Goal: Task Accomplishment & Management: Use online tool/utility

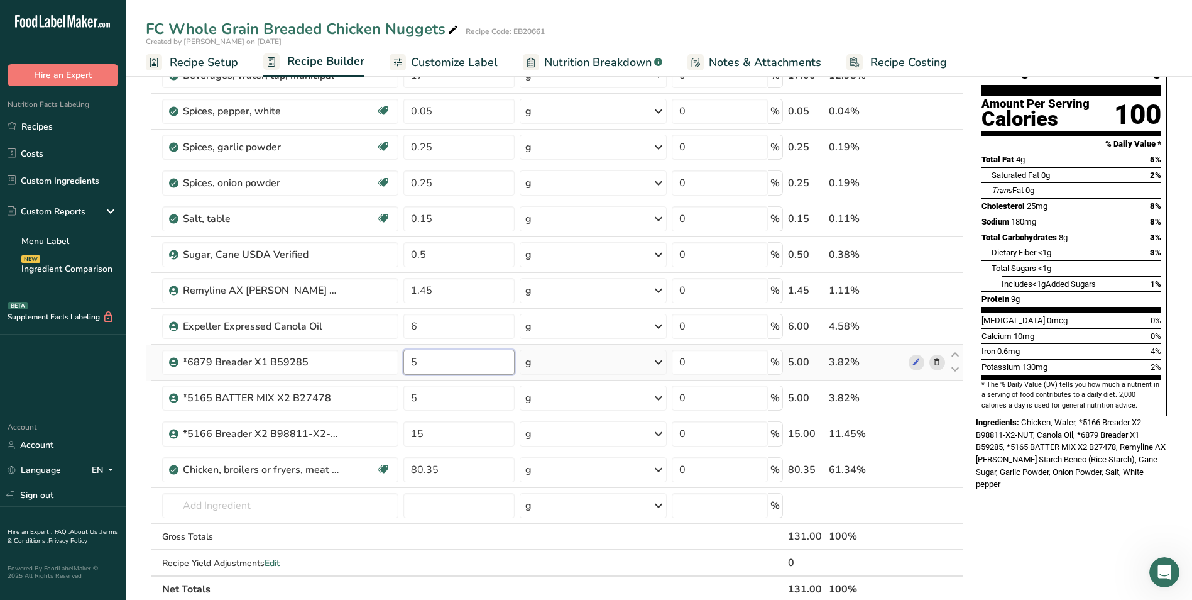
click at [421, 363] on input "5" at bounding box center [459, 361] width 111 height 25
type input "4"
click at [426, 396] on div "Ingredient * Amount * Unit * Waste * .a-a{fill:#347362;}.b-a{fill:#fff;} Grams …" at bounding box center [555, 316] width 818 height 571
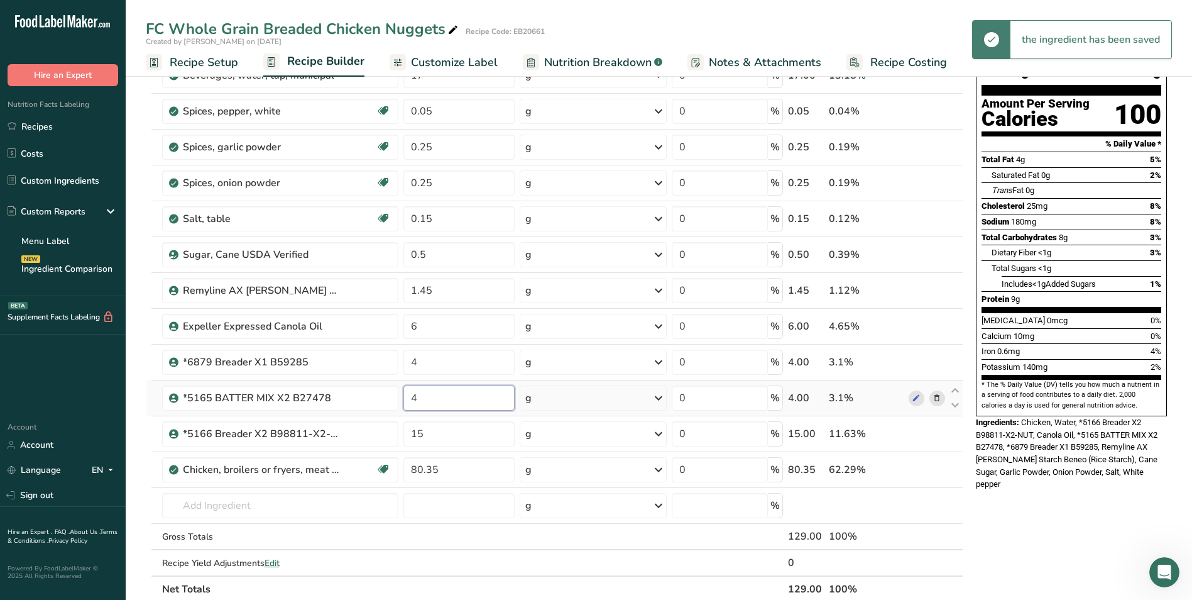
type input "4"
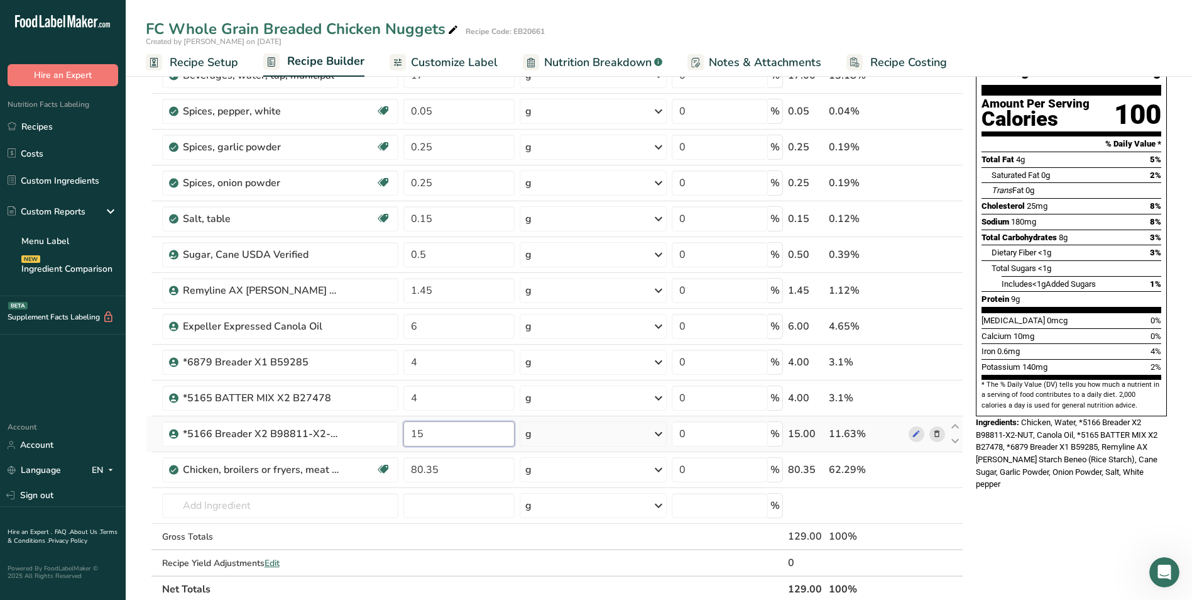
click at [480, 438] on div "Ingredient * Amount * Unit * Waste * .a-a{fill:#347362;}.b-a{fill:#fff;} Grams …" at bounding box center [555, 316] width 818 height 571
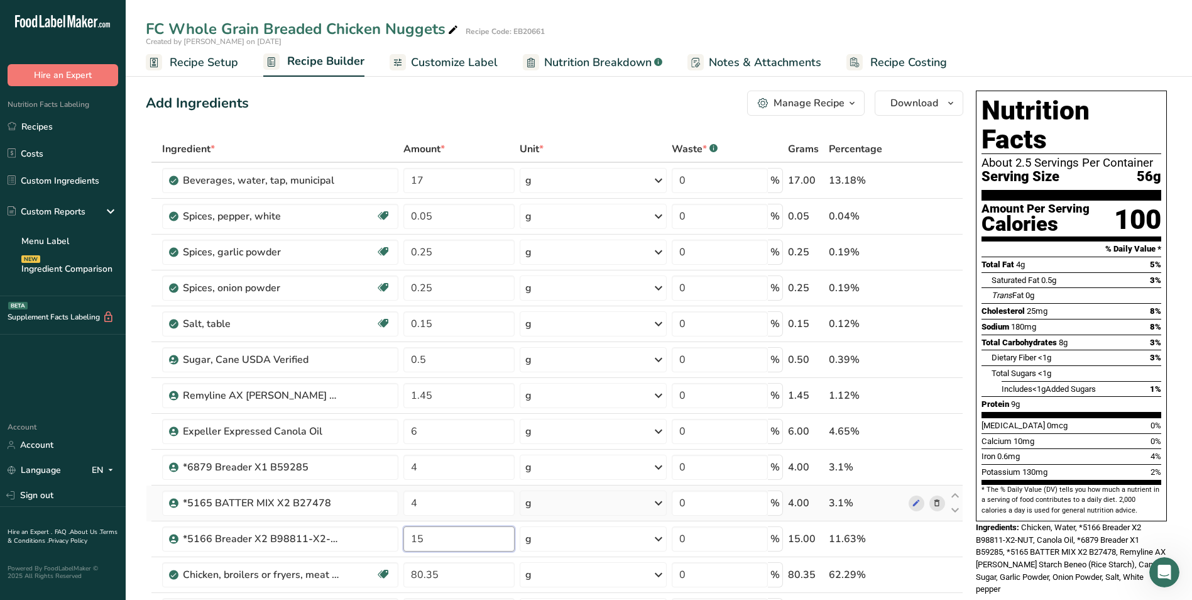
scroll to position [105, 0]
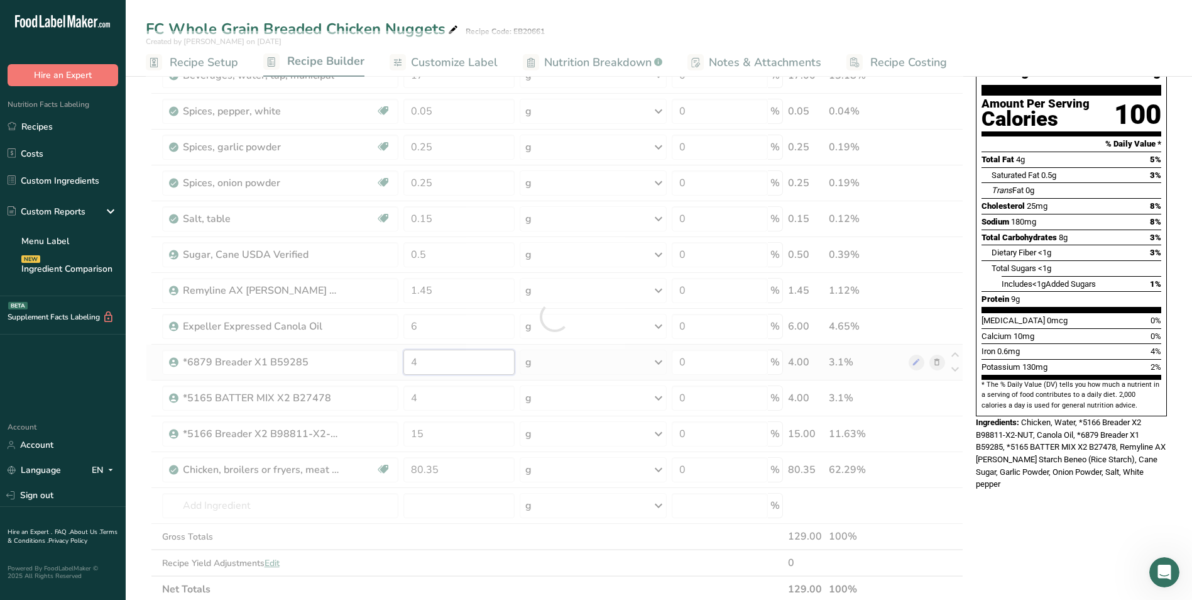
click at [421, 363] on div "Ingredient * Amount * Unit * Waste * .a-a{fill:#347362;}.b-a{fill:#fff;} Grams …" at bounding box center [555, 316] width 818 height 571
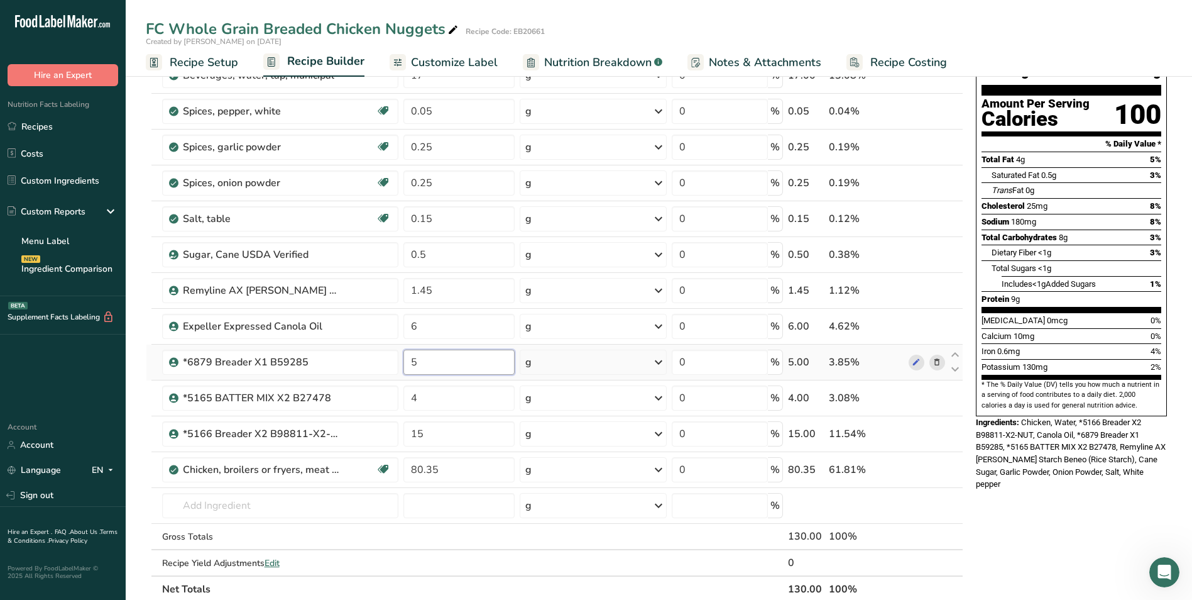
type input "5"
click at [420, 400] on div "Ingredient * Amount * Unit * Waste * .a-a{fill:#347362;}.b-a{fill:#fff;} Grams …" at bounding box center [555, 316] width 818 height 571
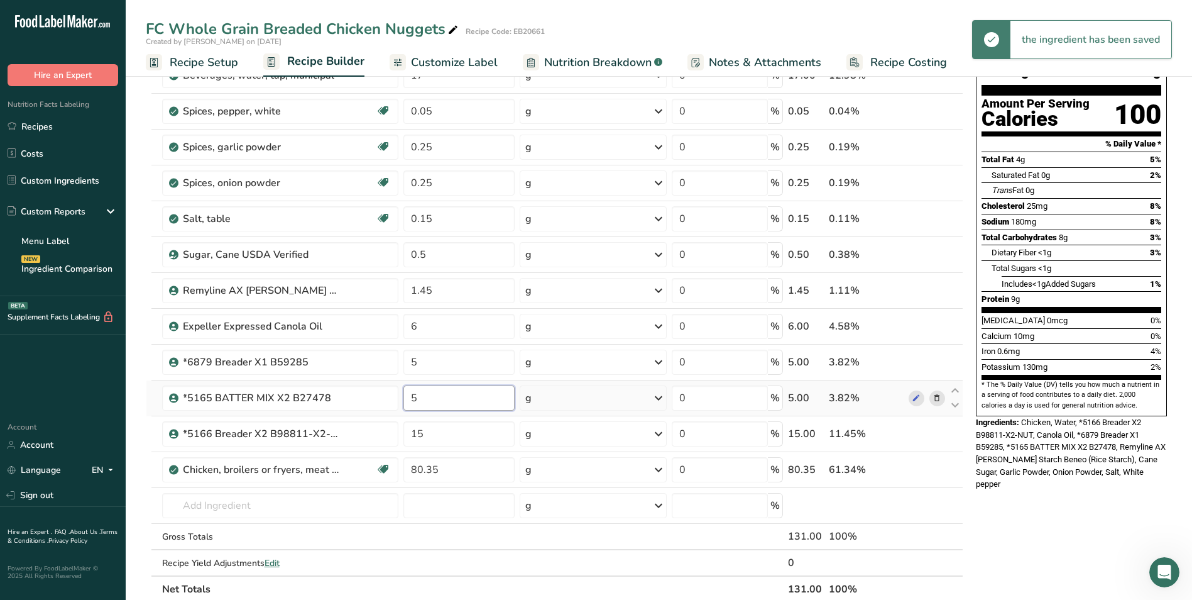
type input "5"
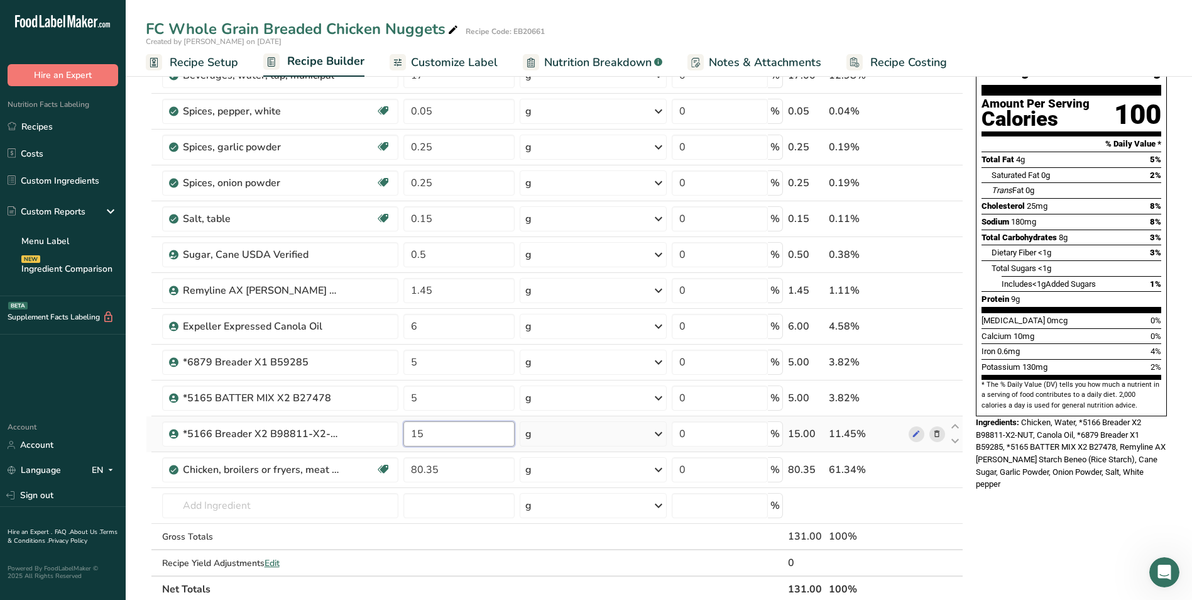
click at [427, 437] on div "Ingredient * Amount * Unit * Waste * .a-a{fill:#347362;}.b-a{fill:#fff;} Grams …" at bounding box center [555, 316] width 818 height 571
type input "1"
type input "20"
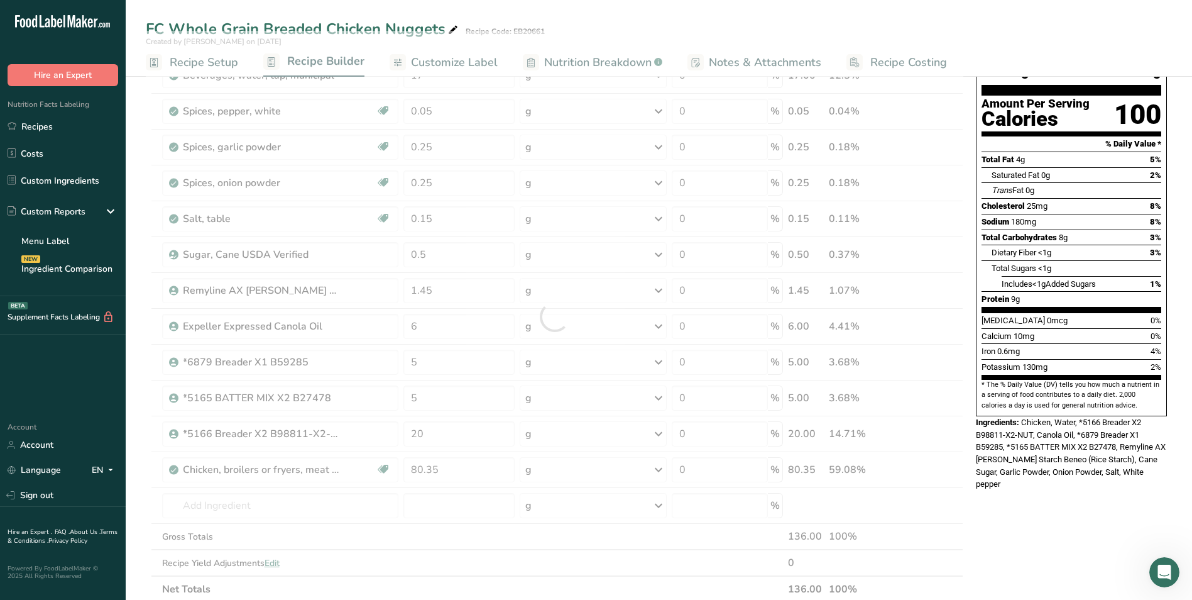
click at [988, 507] on div "Nutrition Facts About 2.5 Servings Per Container Serving Size 56g Amount Per Se…" at bounding box center [1071, 514] width 201 height 1067
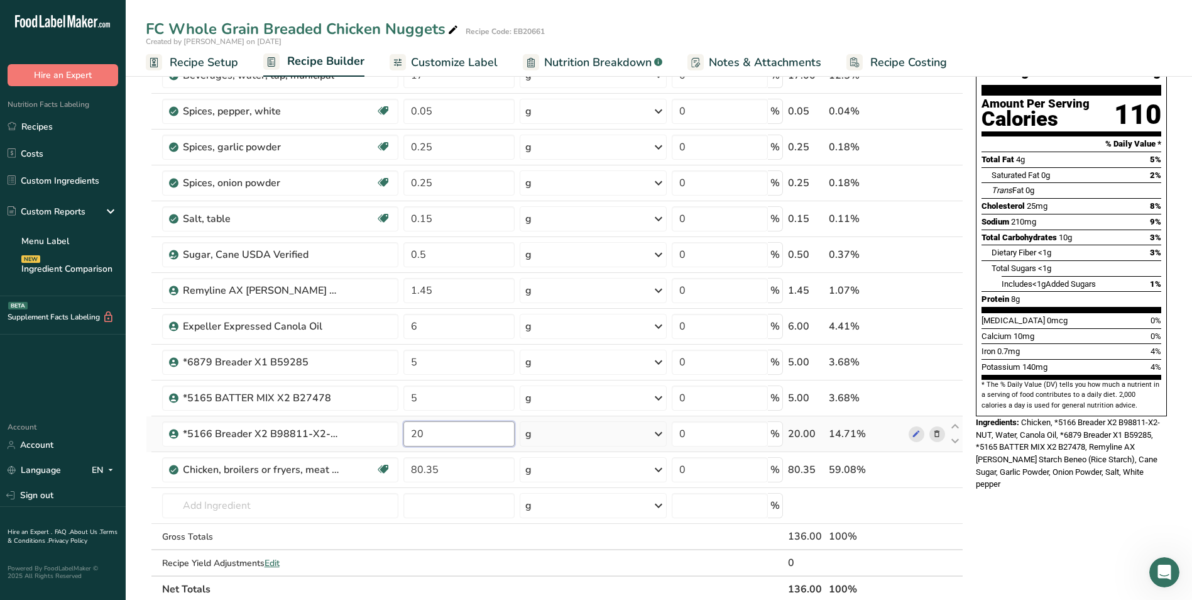
click at [424, 434] on input "20" at bounding box center [459, 433] width 111 height 25
click at [423, 365] on div "Ingredient * Amount * Unit * Waste * .a-a{fill:#347362;}.b-a{fill:#fff;} Grams …" at bounding box center [555, 316] width 818 height 571
type input "5.5"
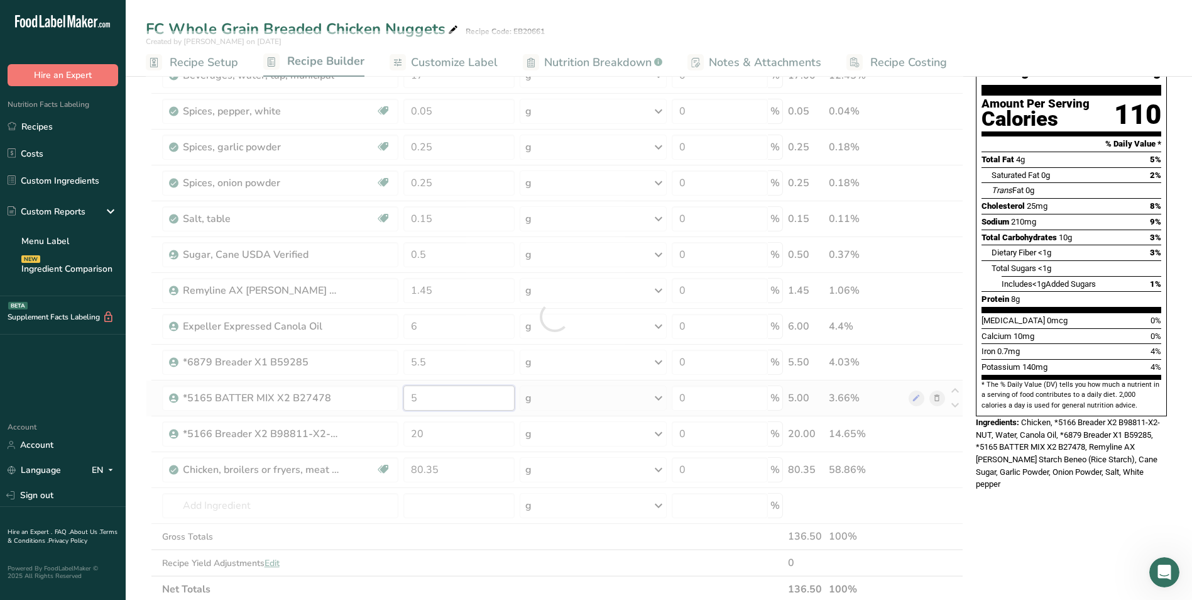
click at [424, 400] on div "Ingredient * Amount * Unit * Waste * .a-a{fill:#347362;}.b-a{fill:#fff;} Grams …" at bounding box center [555, 316] width 818 height 571
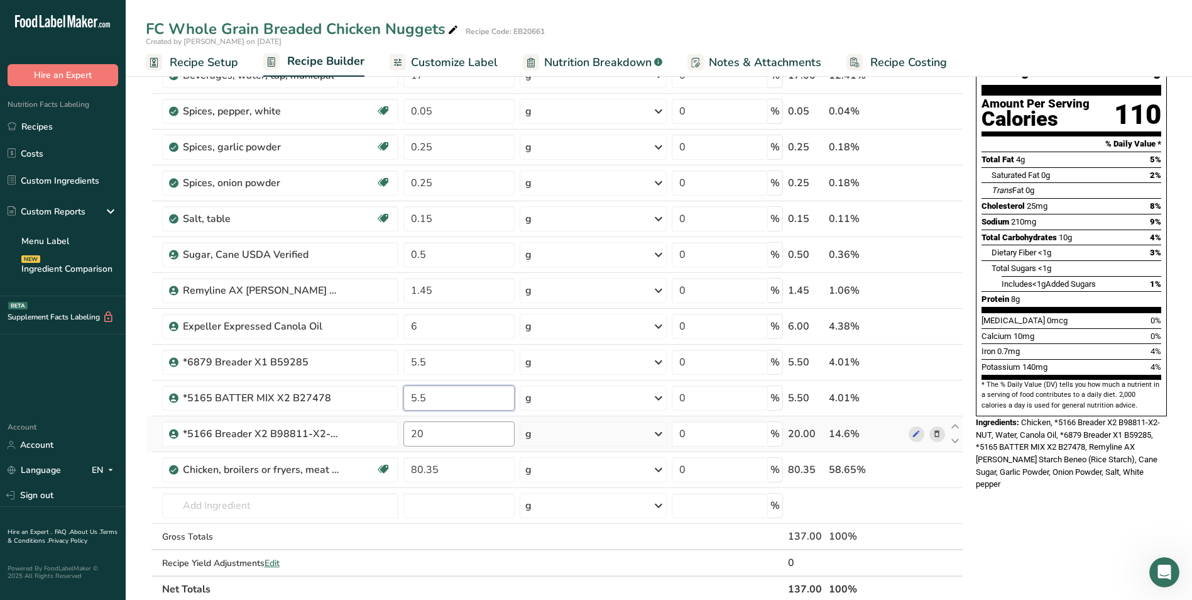
type input "5.5"
click at [477, 437] on div "Ingredient * Amount * Unit * Waste * .a-a{fill:#347362;}.b-a{fill:#fff;} Grams …" at bounding box center [555, 316] width 818 height 571
click at [1045, 510] on div "Nutrition Facts About 2.5 Servings Per Container Serving Size 56g Amount Per Se…" at bounding box center [1071, 514] width 201 height 1067
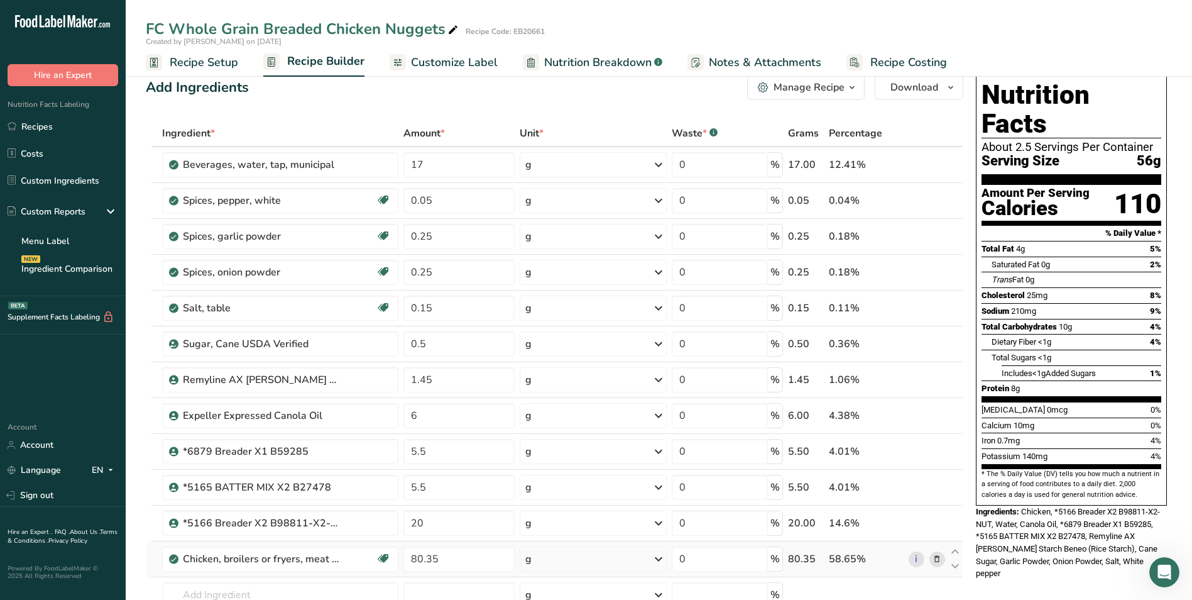
scroll to position [0, 0]
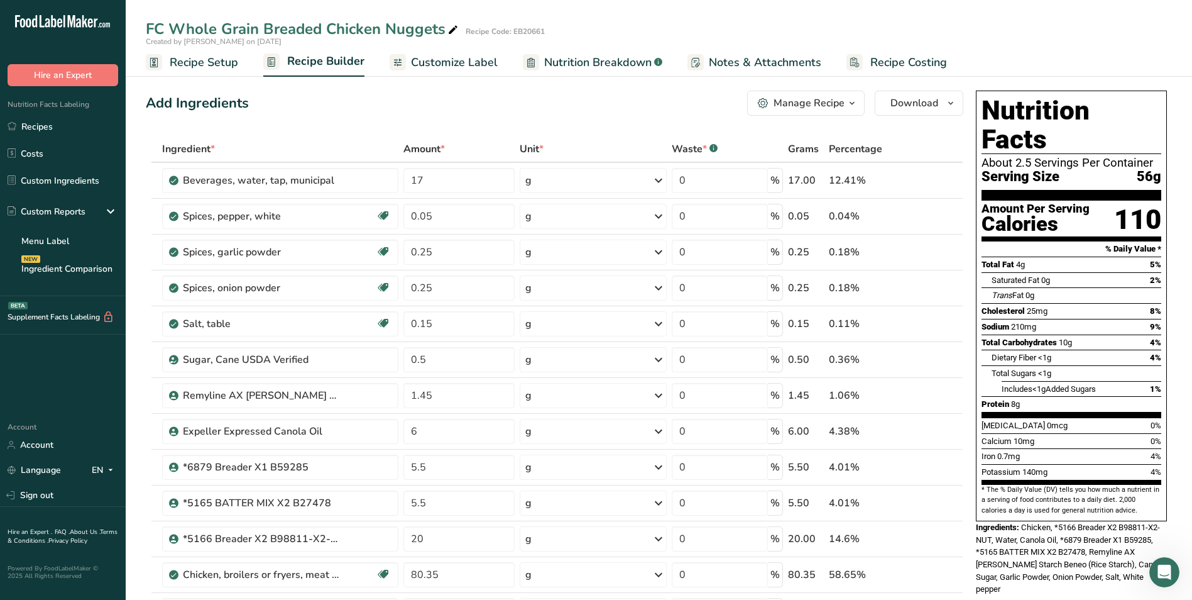
click at [585, 65] on span "Nutrition Breakdown" at bounding box center [597, 62] width 107 height 17
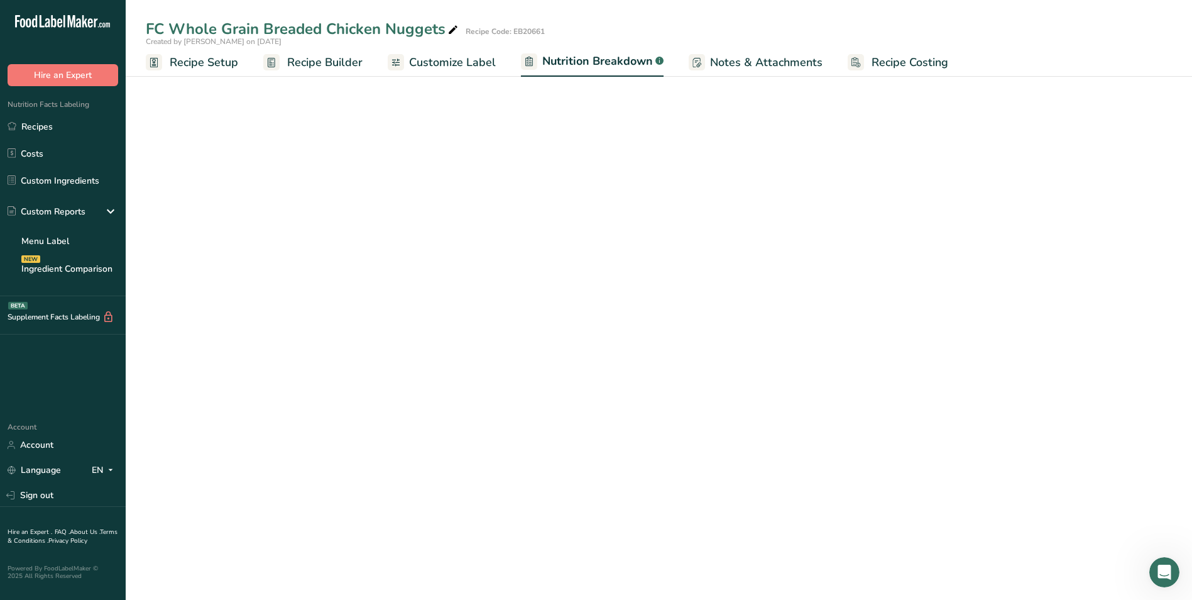
select select "Calories"
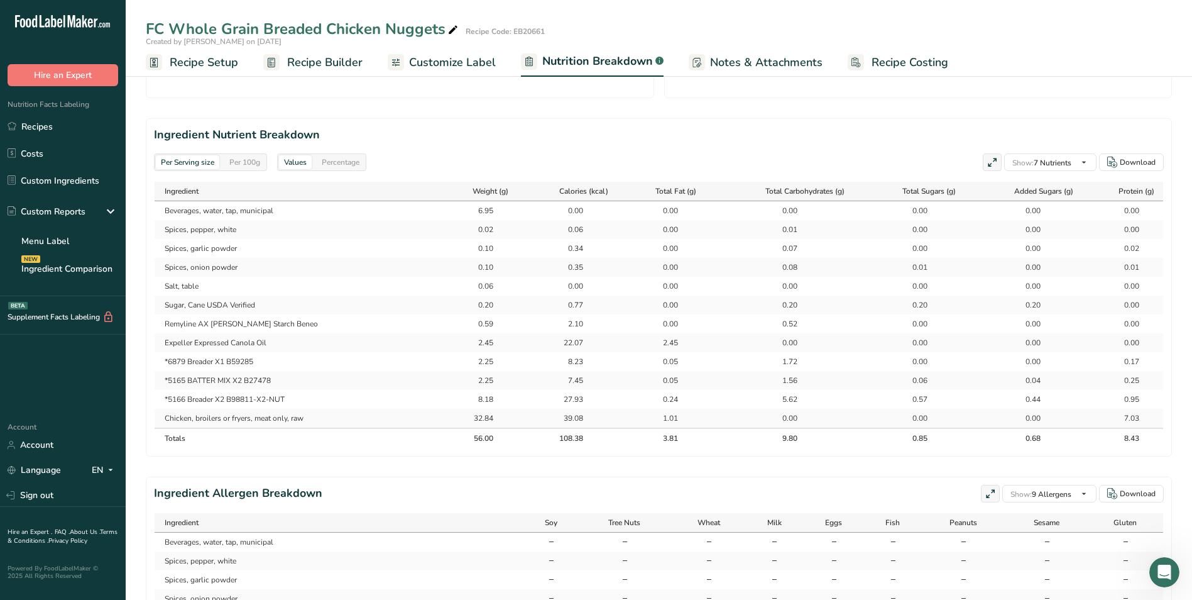
scroll to position [0, 1]
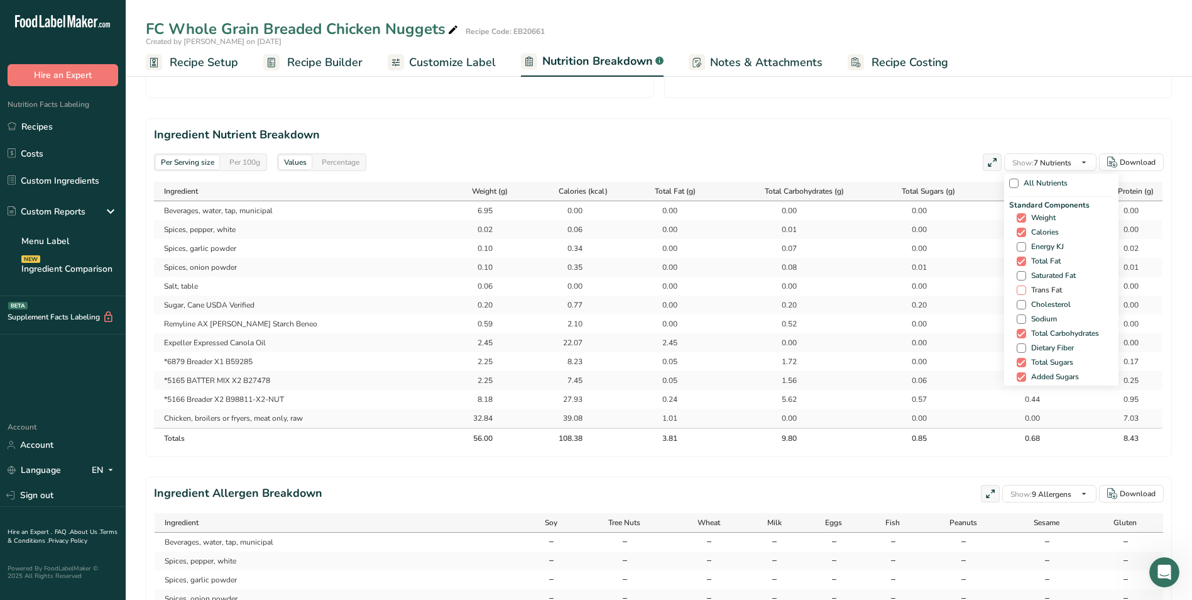
click at [1018, 293] on span at bounding box center [1021, 289] width 9 height 9
click at [1018, 293] on input "Trans Fat" at bounding box center [1021, 290] width 8 height 8
checkbox input "true"
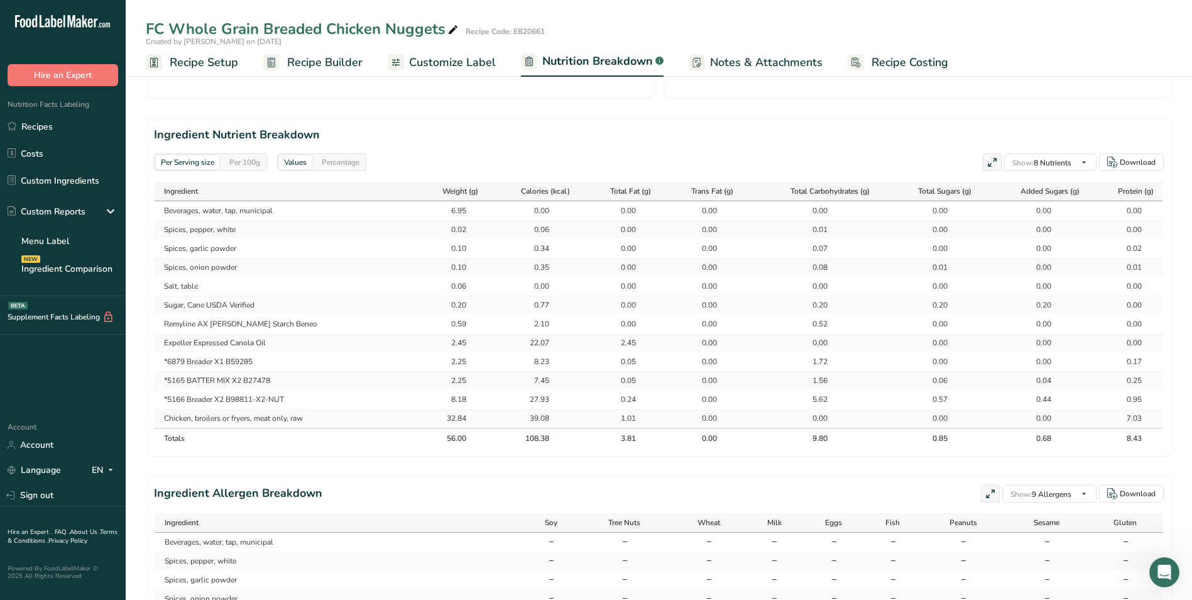
click at [318, 60] on span "Recipe Builder" at bounding box center [324, 62] width 75 height 17
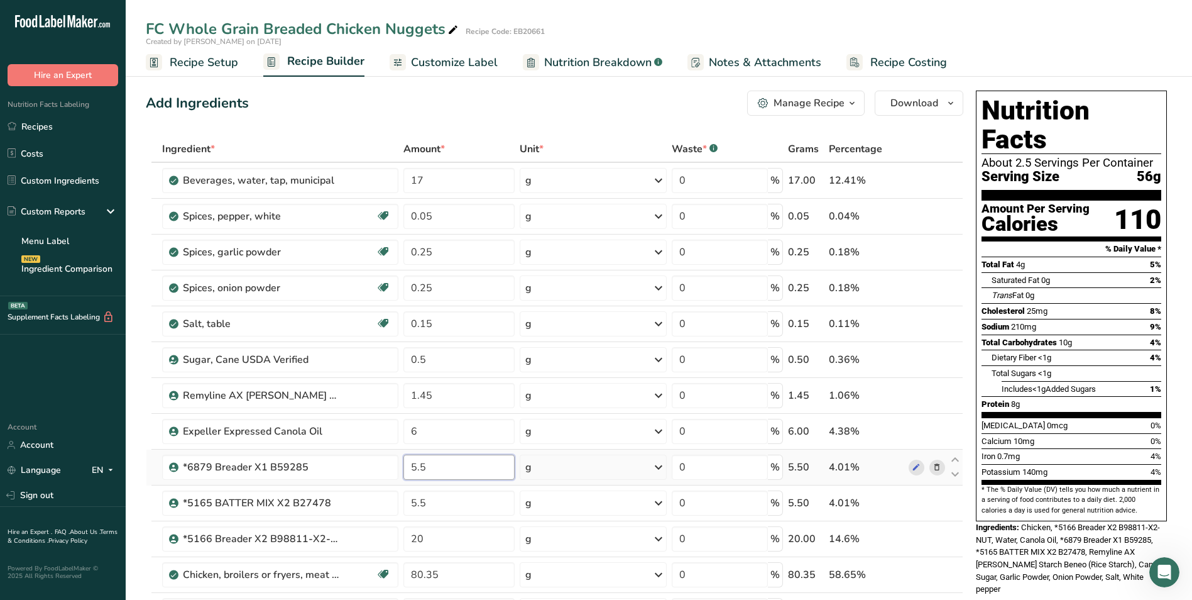
click at [429, 465] on input "5.5" at bounding box center [459, 466] width 111 height 25
type input "5.0"
click at [431, 498] on div "Ingredient * Amount * Unit * Waste * .a-a{fill:#347362;}.b-a{fill:#fff;} Grams …" at bounding box center [555, 421] width 818 height 571
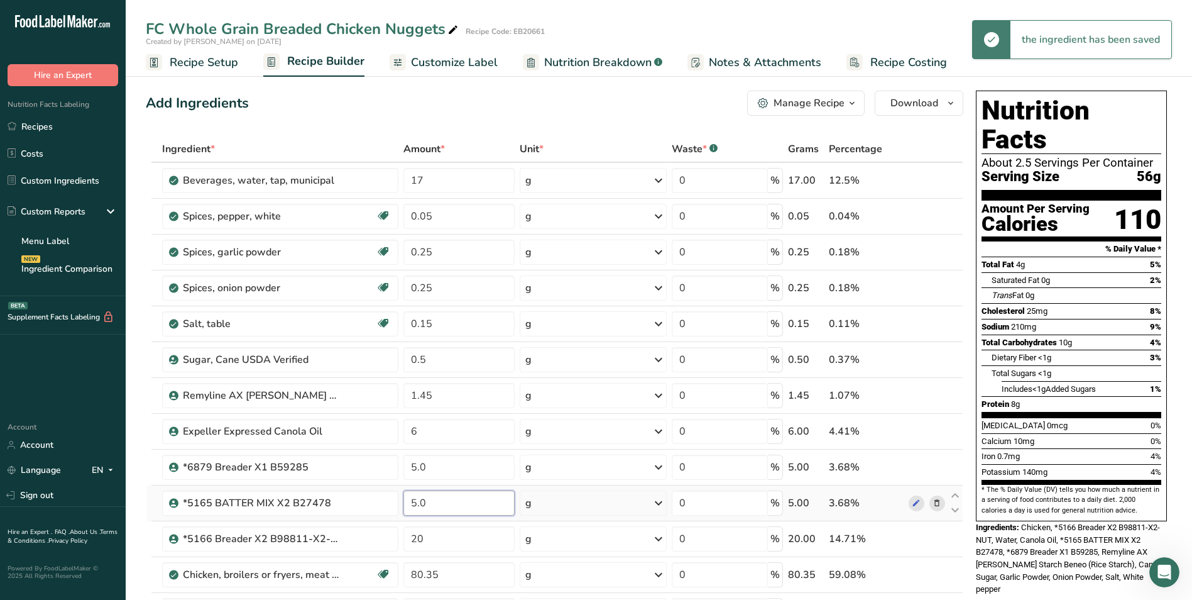
type input "5.0"
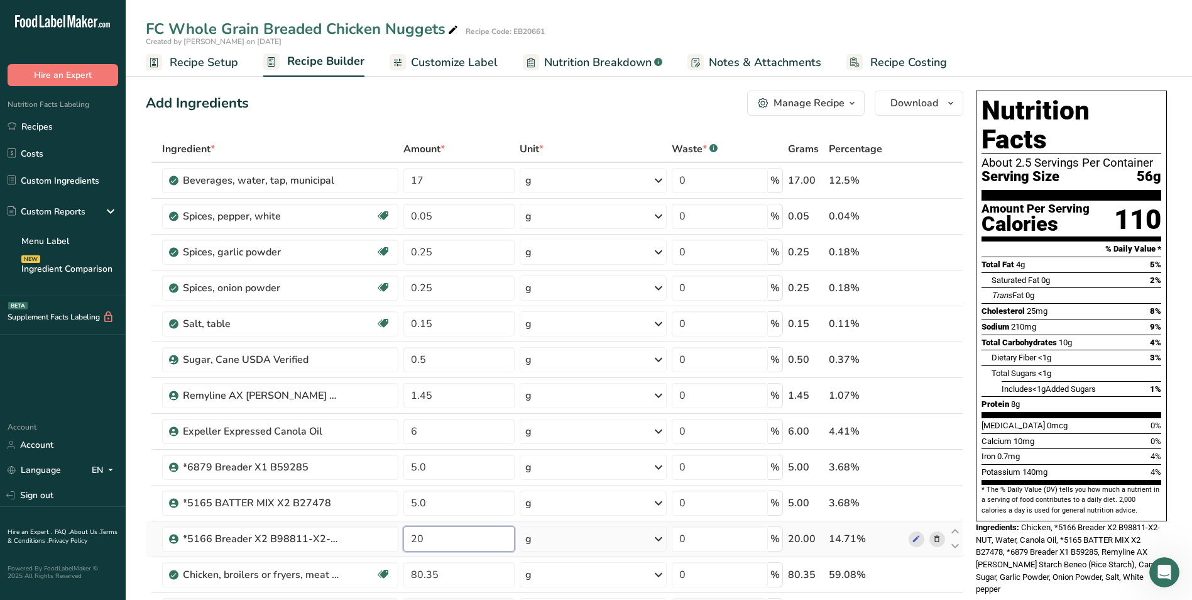
click at [432, 542] on div "Ingredient * Amount * Unit * Waste * .a-a{fill:#347362;}.b-a{fill:#fff;} Grams …" at bounding box center [555, 421] width 818 height 571
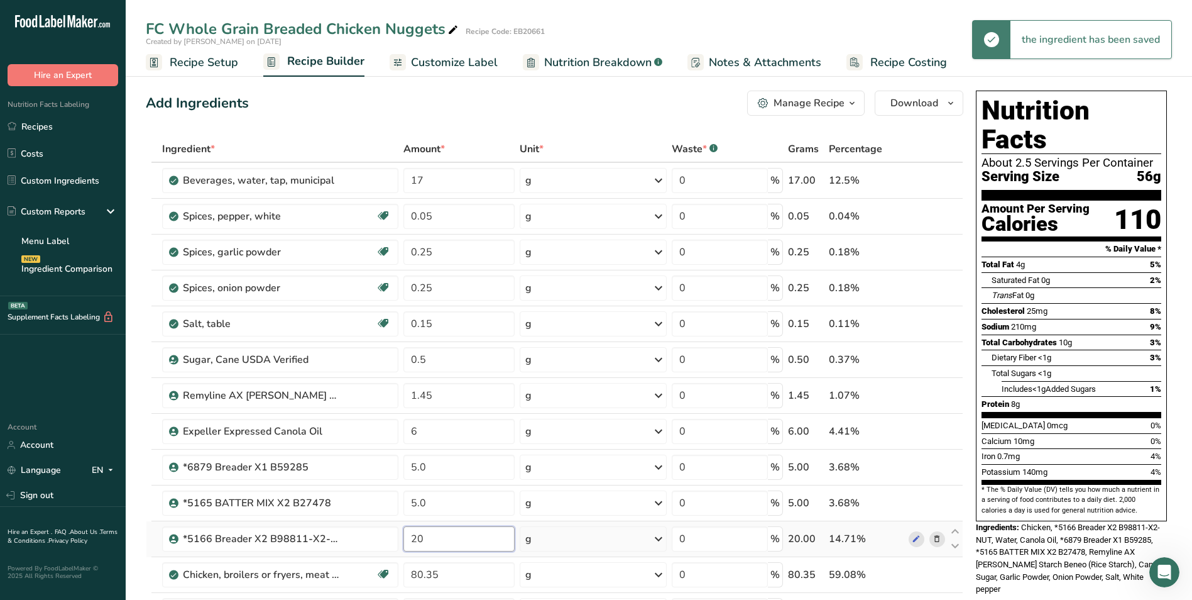
type input "2"
type input "18"
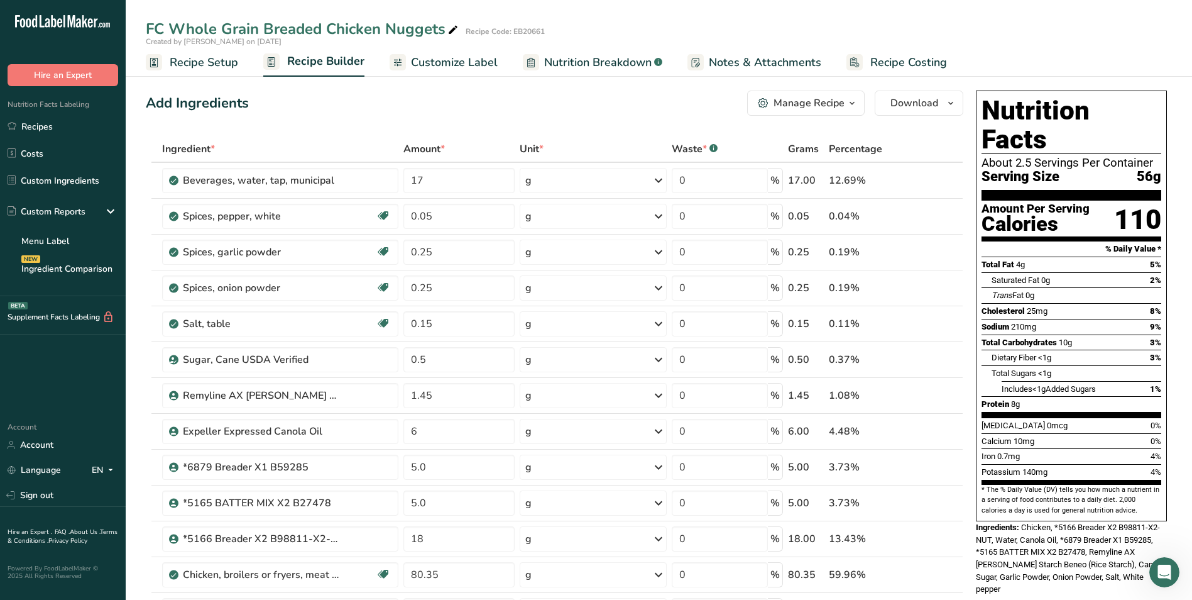
drag, startPoint x: 349, startPoint y: 572, endPoint x: 200, endPoint y: 182, distance: 417.2
click at [200, 182] on tbody "Beverages, water, tap, municipal 17 g Portions 1 fl oz 1 bottle 8 fl oz 1 liter…" at bounding box center [554, 421] width 816 height 517
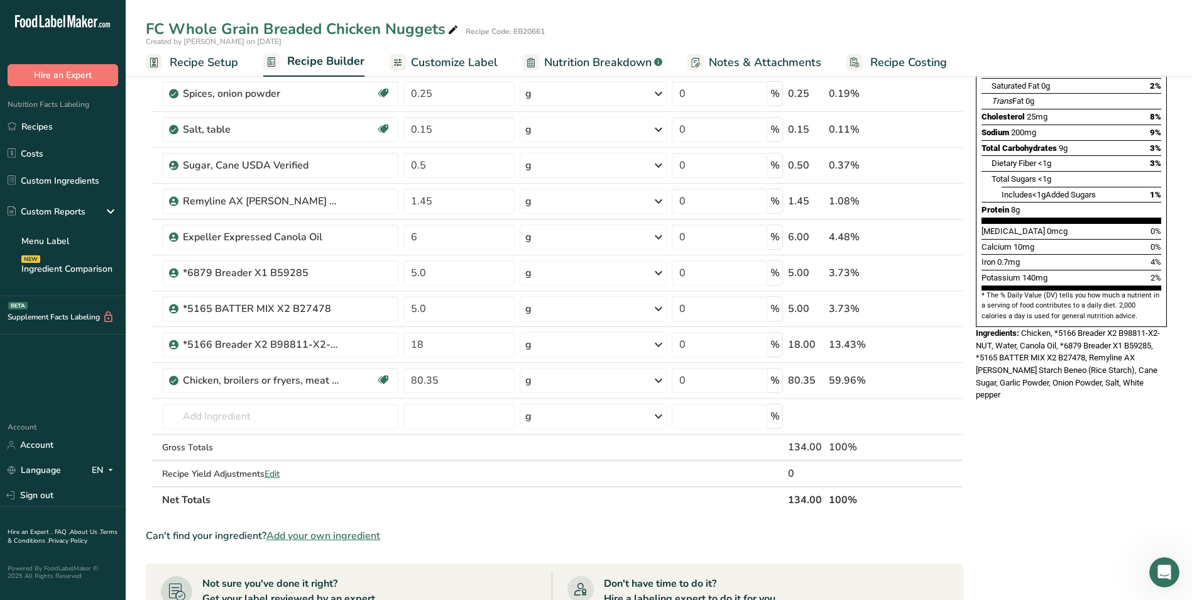
scroll to position [209, 0]
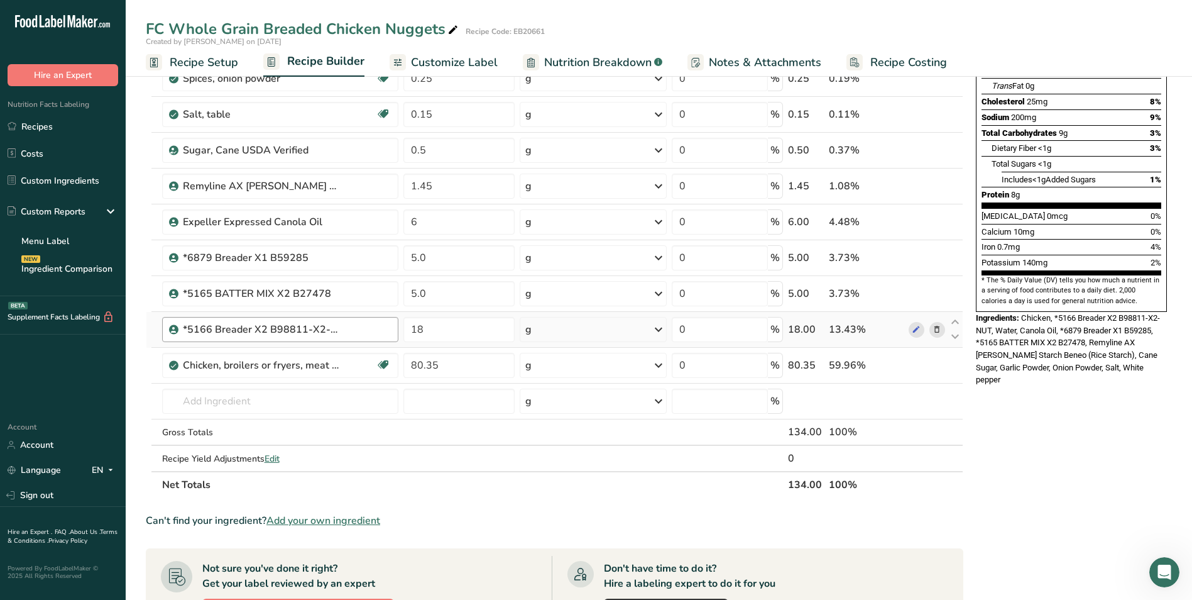
drag, startPoint x: 355, startPoint y: 360, endPoint x: 351, endPoint y: 329, distance: 31.7
click at [351, 329] on tbody "Beverages, water, tap, municipal 17 g Portions 1 fl oz 1 bottle 8 fl oz 1 liter…" at bounding box center [554, 211] width 816 height 517
click at [1028, 476] on div "Nutrition Facts About 2.5 Servings Per Container Serving Size 56g Amount Per Se…" at bounding box center [1071, 409] width 201 height 1067
drag, startPoint x: 156, startPoint y: 367, endPoint x: 154, endPoint y: 326, distance: 41.5
click at [154, 326] on tbody "Beverages, water, tap, municipal 17 g Portions 1 fl oz 1 bottle 8 fl oz 1 liter…" at bounding box center [554, 211] width 816 height 517
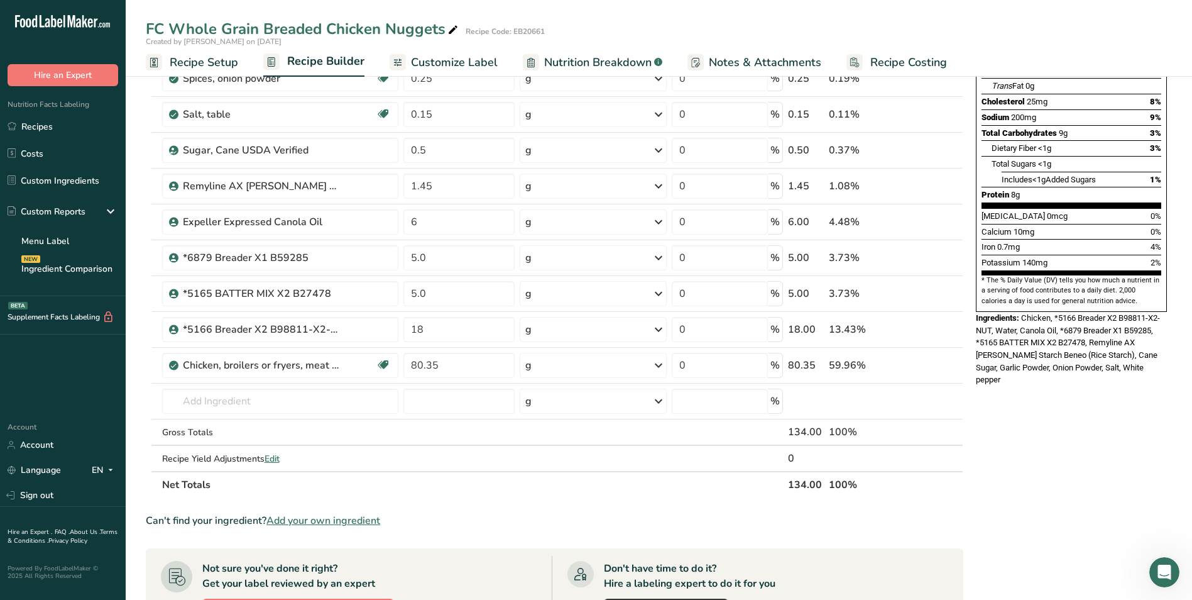
click at [1029, 466] on div "Nutrition Facts About 2.5 Servings Per Container Serving Size 56g Amount Per Se…" at bounding box center [1071, 409] width 201 height 1067
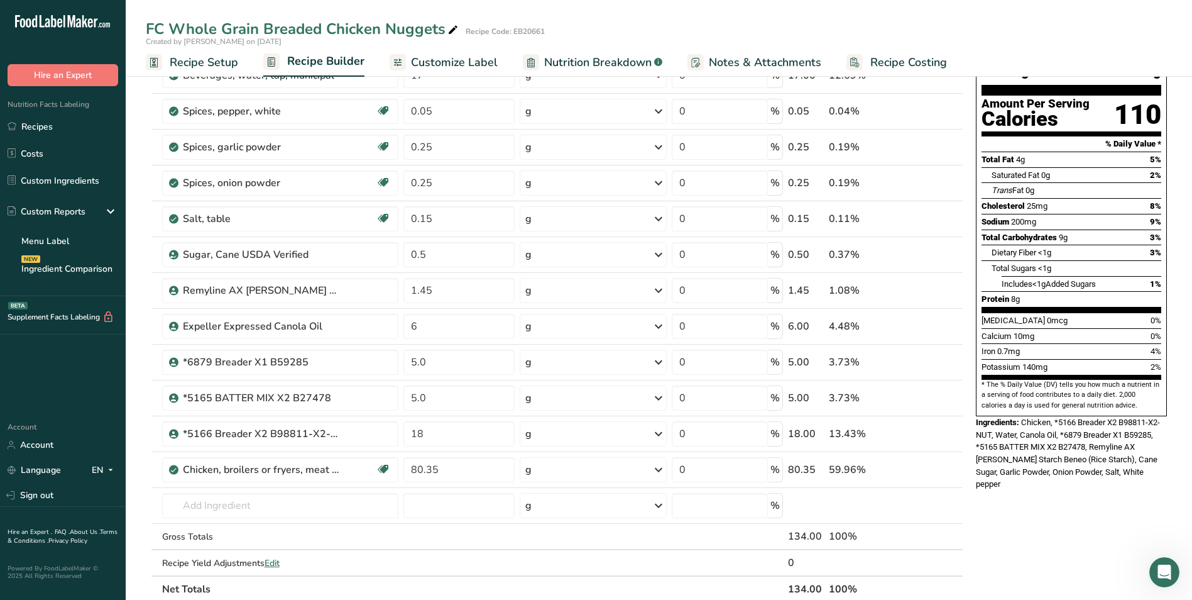
scroll to position [0, 0]
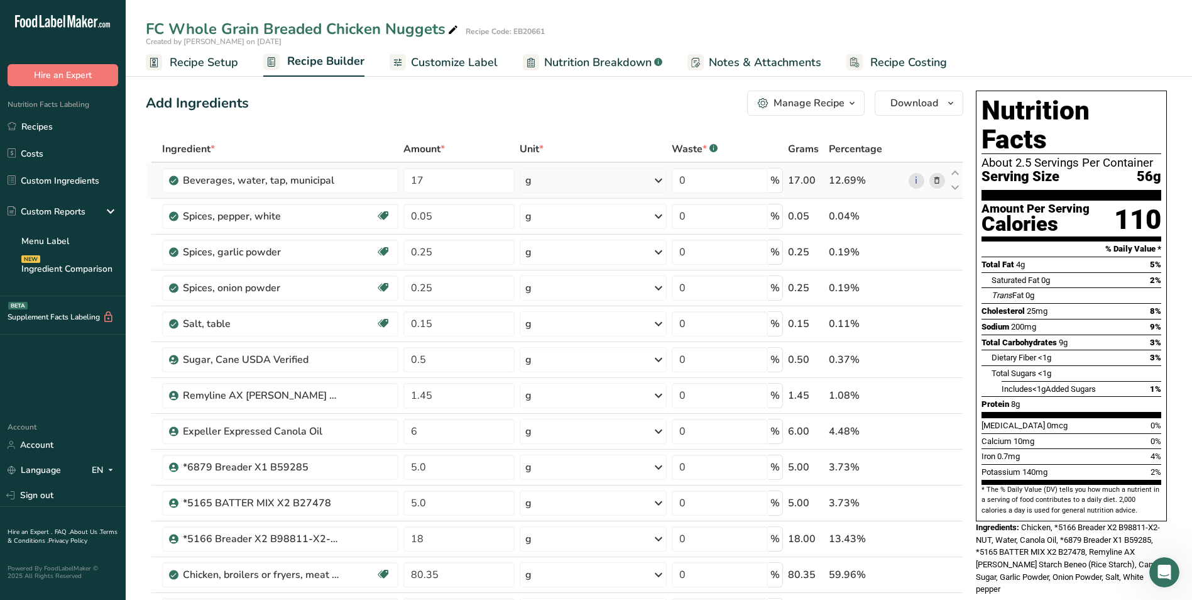
click at [657, 179] on icon at bounding box center [658, 180] width 15 height 23
click at [412, 430] on input "6" at bounding box center [459, 431] width 111 height 25
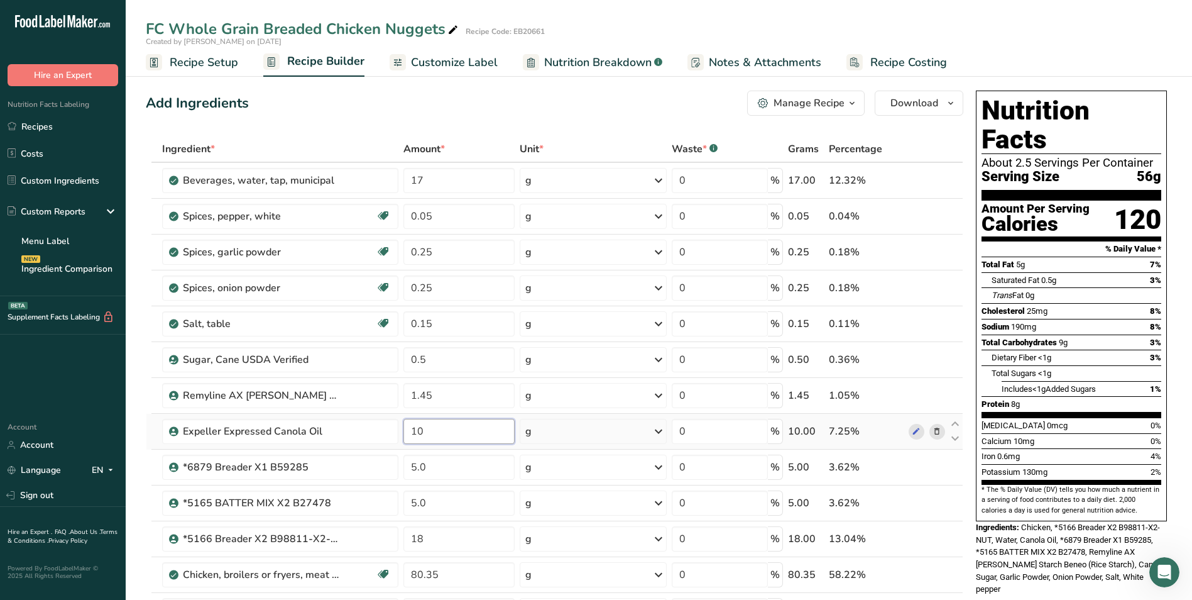
drag, startPoint x: 432, startPoint y: 434, endPoint x: 411, endPoint y: 432, distance: 20.9
click at [411, 432] on input "10" at bounding box center [459, 431] width 111 height 25
type input "15"
drag, startPoint x: 585, startPoint y: 62, endPoint x: 592, endPoint y: 72, distance: 12.7
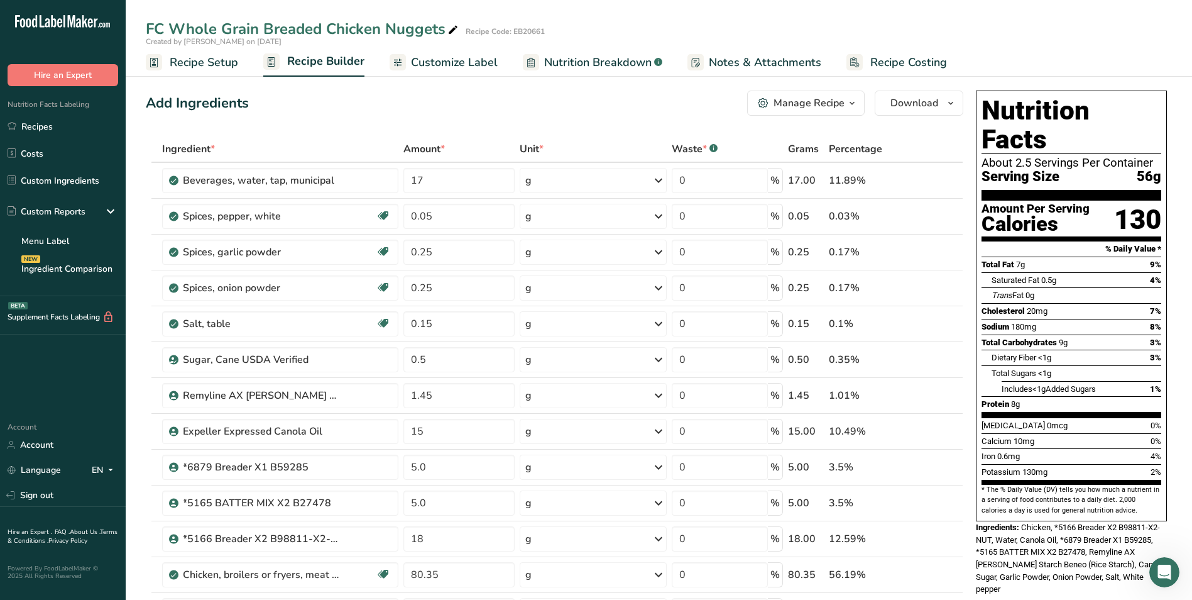
click at [585, 62] on span "Nutrition Breakdown" at bounding box center [597, 62] width 107 height 17
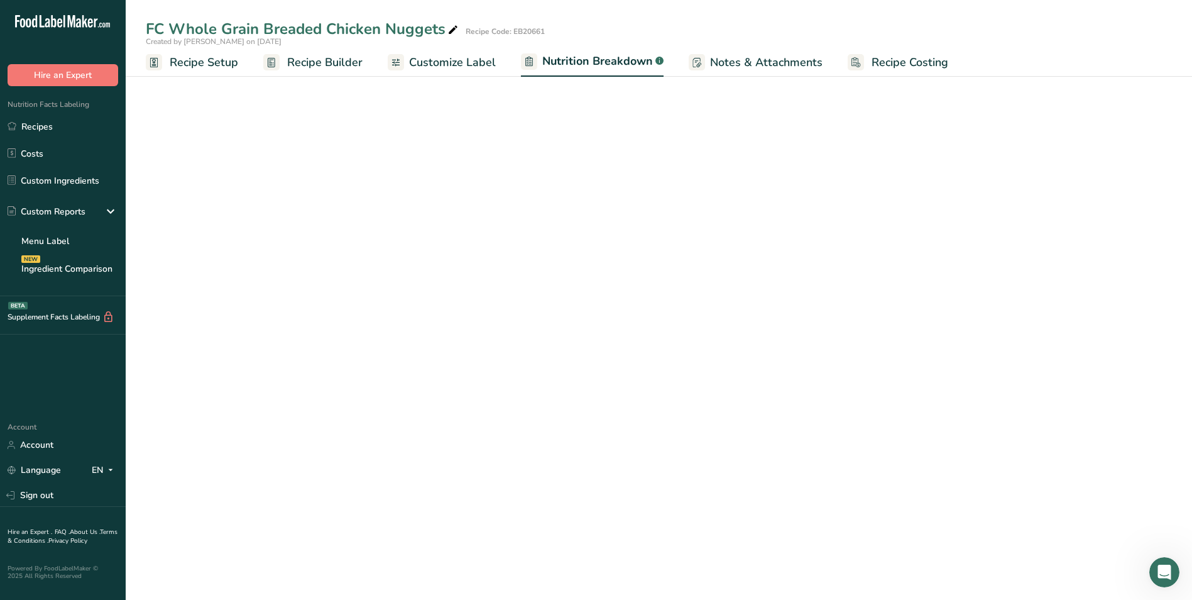
select select "Calories"
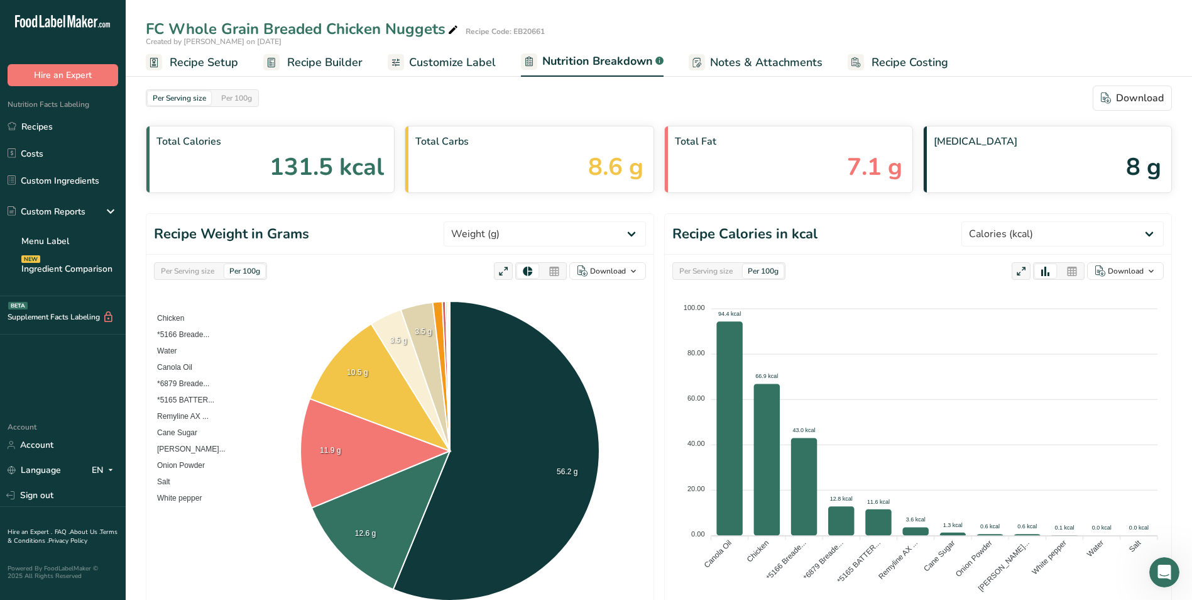
click at [577, 59] on span "Nutrition Breakdown" at bounding box center [597, 61] width 111 height 17
click at [324, 59] on span "Recipe Builder" at bounding box center [324, 62] width 75 height 17
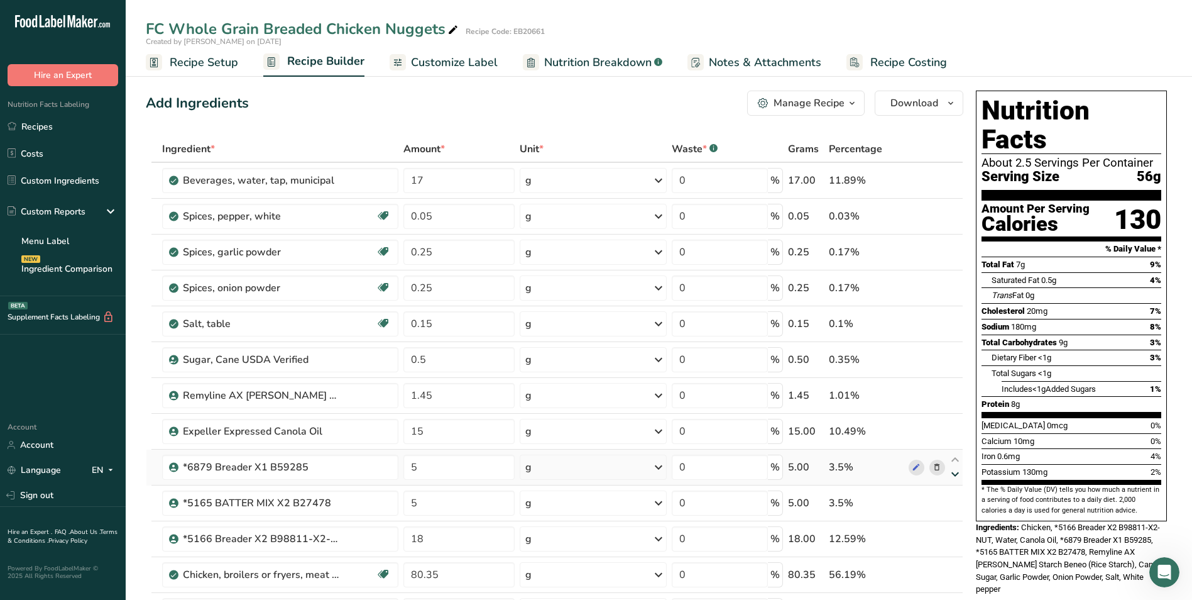
scroll to position [105, 0]
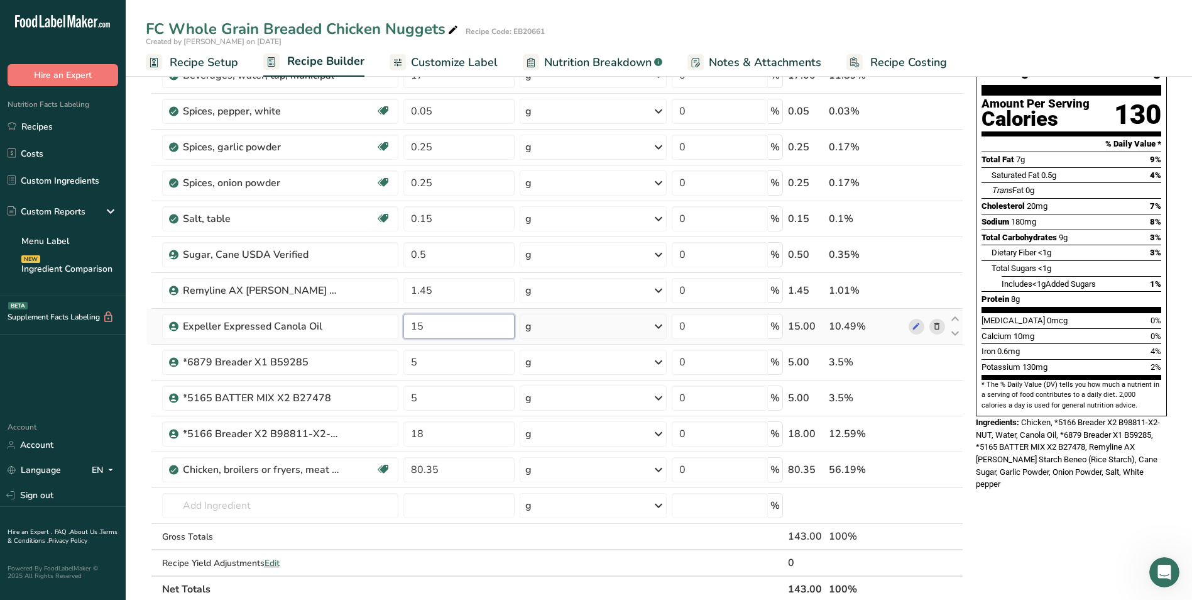
drag, startPoint x: 424, startPoint y: 326, endPoint x: 410, endPoint y: 323, distance: 14.1
click at [410, 323] on input "15" at bounding box center [459, 326] width 111 height 25
type input "20"
click at [1015, 514] on div "Nutrition Facts About 2.5 Servings Per Container Serving Size 56g Amount Per Se…" at bounding box center [1071, 514] width 201 height 1067
drag, startPoint x: 429, startPoint y: 436, endPoint x: 413, endPoint y: 434, distance: 16.4
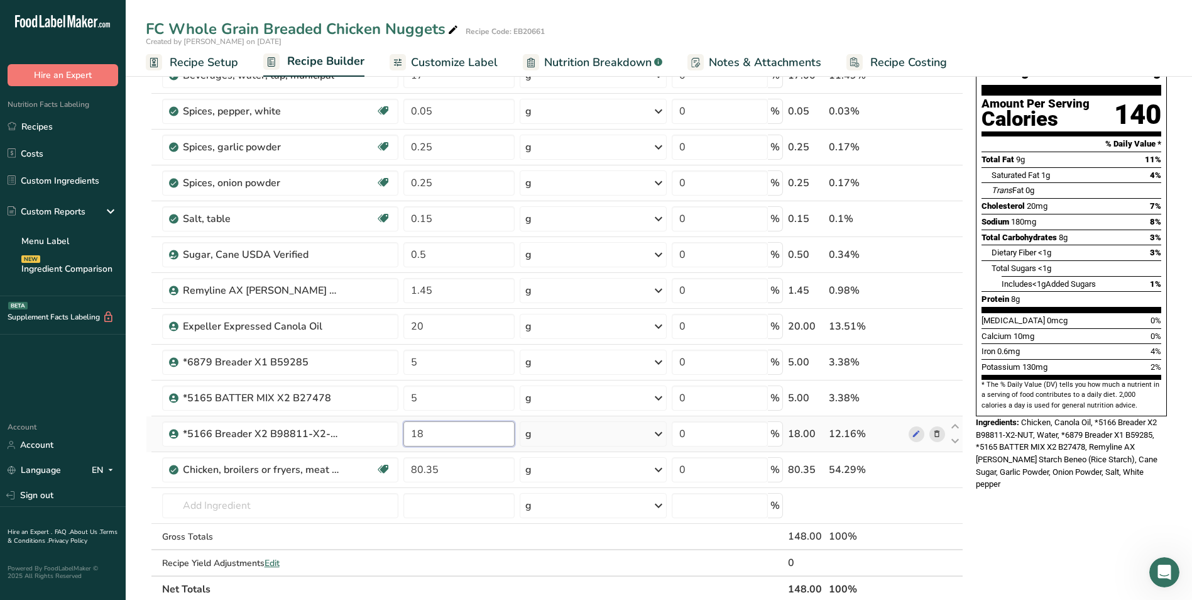
click at [413, 434] on input "18" at bounding box center [459, 433] width 111 height 25
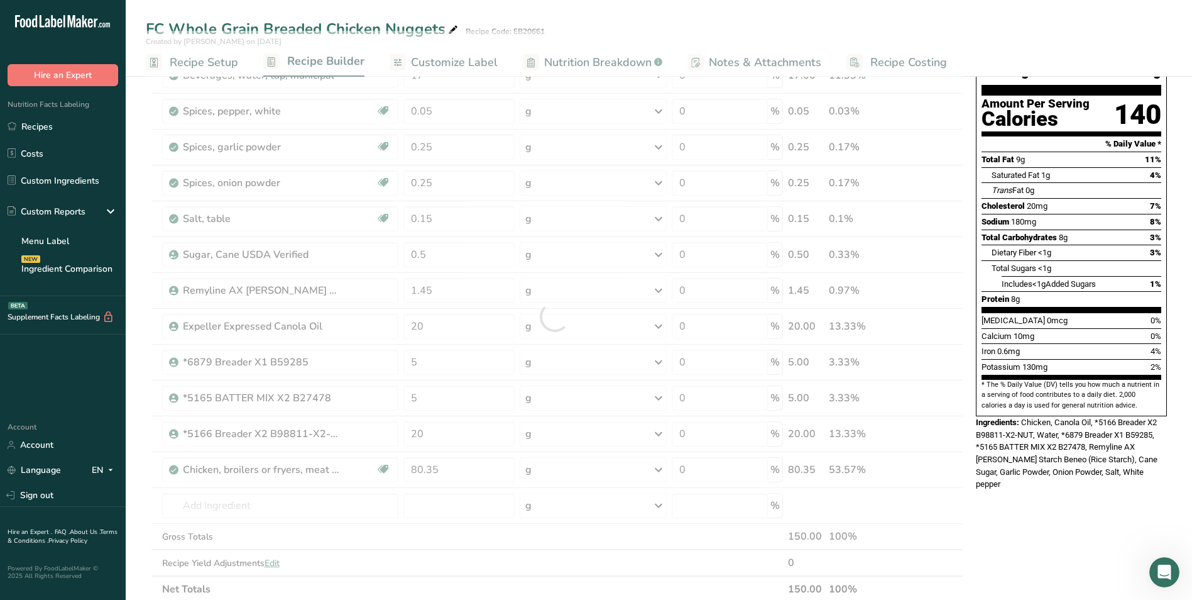
click at [1075, 506] on div "Nutrition Facts About 2.5 Servings Per Container Serving Size 56g Amount Per Se…" at bounding box center [1071, 514] width 201 height 1067
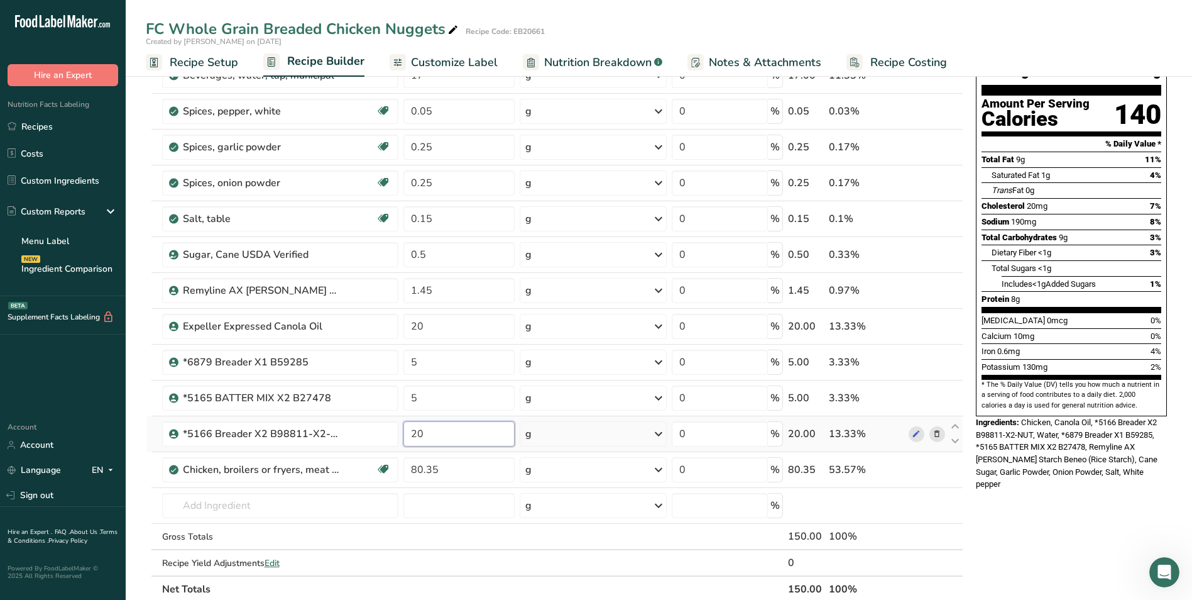
drag, startPoint x: 425, startPoint y: 432, endPoint x: 410, endPoint y: 432, distance: 15.1
click at [410, 432] on input "20" at bounding box center [459, 433] width 111 height 25
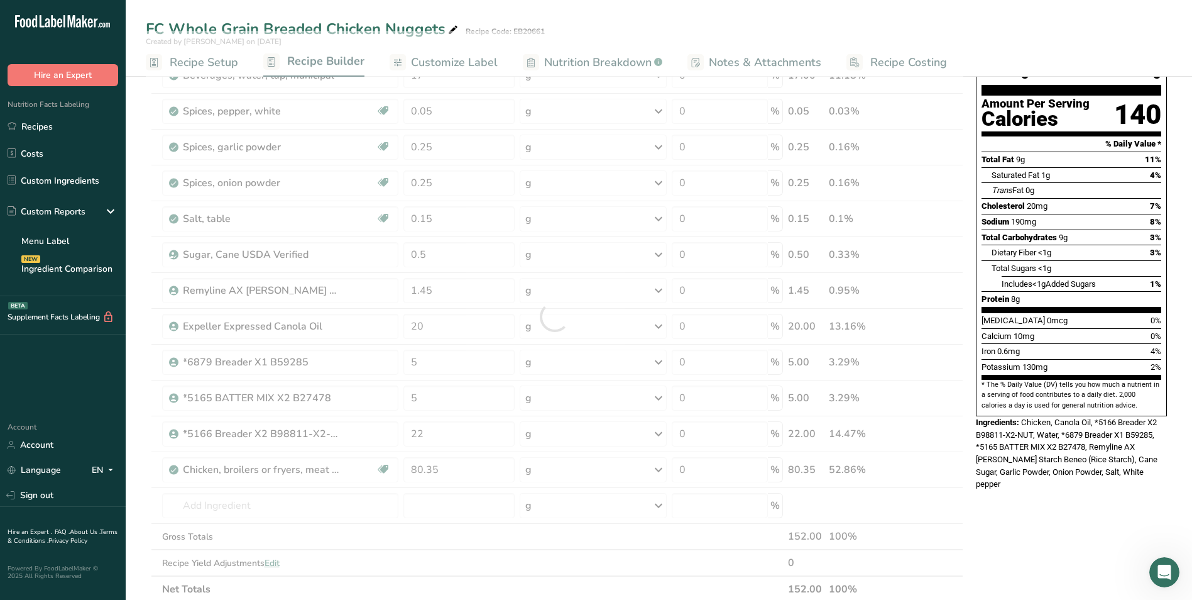
click at [1058, 501] on div "Nutrition Facts About 2.5 Servings Per Container Serving Size 56g Amount Per Se…" at bounding box center [1071, 514] width 201 height 1067
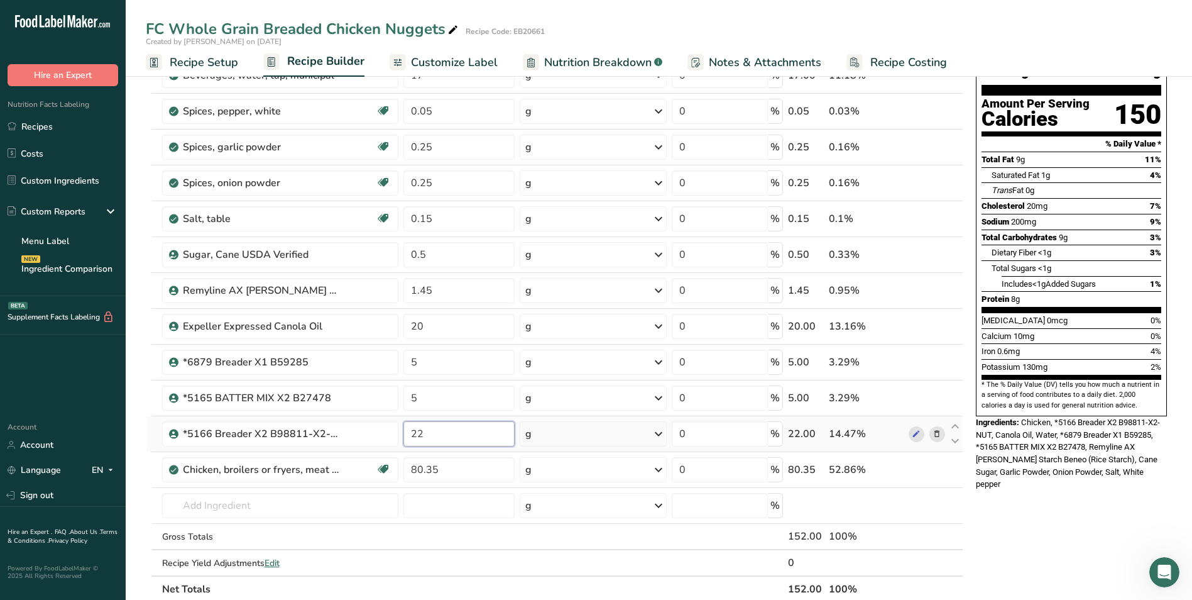
drag, startPoint x: 433, startPoint y: 434, endPoint x: 409, endPoint y: 436, distance: 24.6
click at [409, 436] on input "22" at bounding box center [459, 433] width 111 height 25
type input "25"
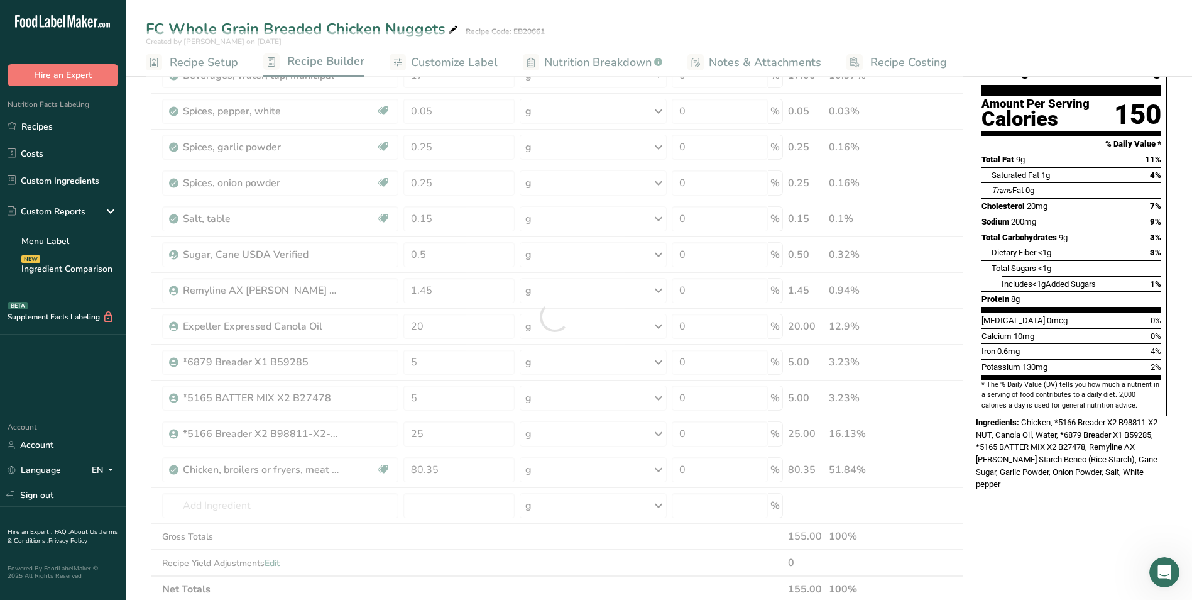
click at [1053, 500] on div "Nutrition Facts About 2.5 Servings Per Container Serving Size 56g Amount Per Se…" at bounding box center [1071, 514] width 201 height 1067
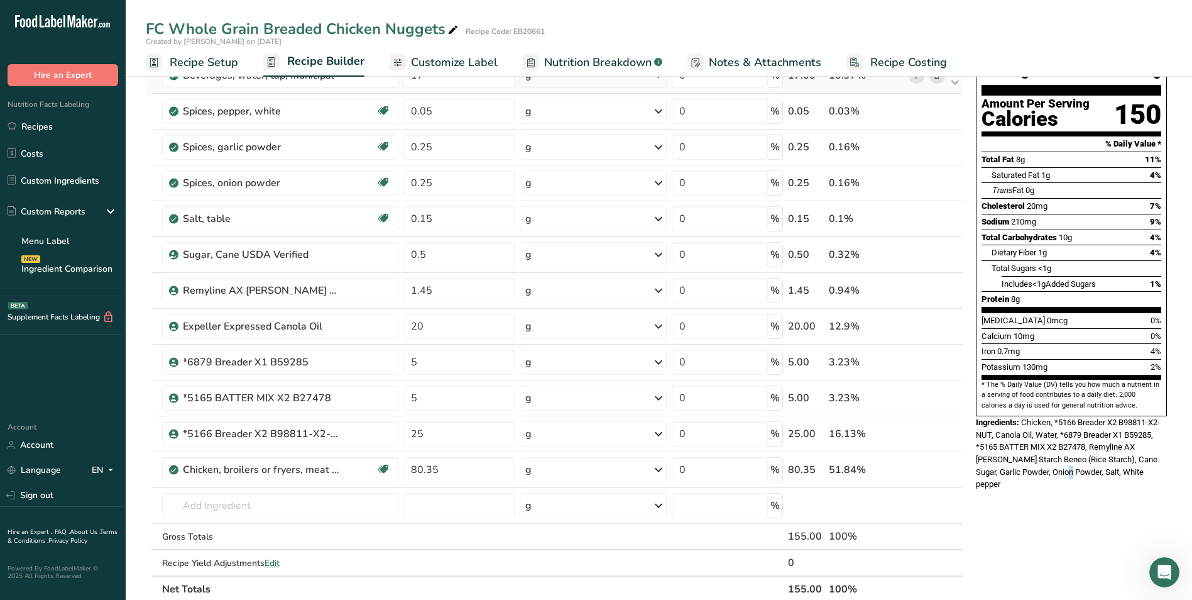
drag, startPoint x: 578, startPoint y: 60, endPoint x: 607, endPoint y: 79, distance: 34.9
click at [578, 60] on span "Nutrition Breakdown" at bounding box center [597, 62] width 107 height 17
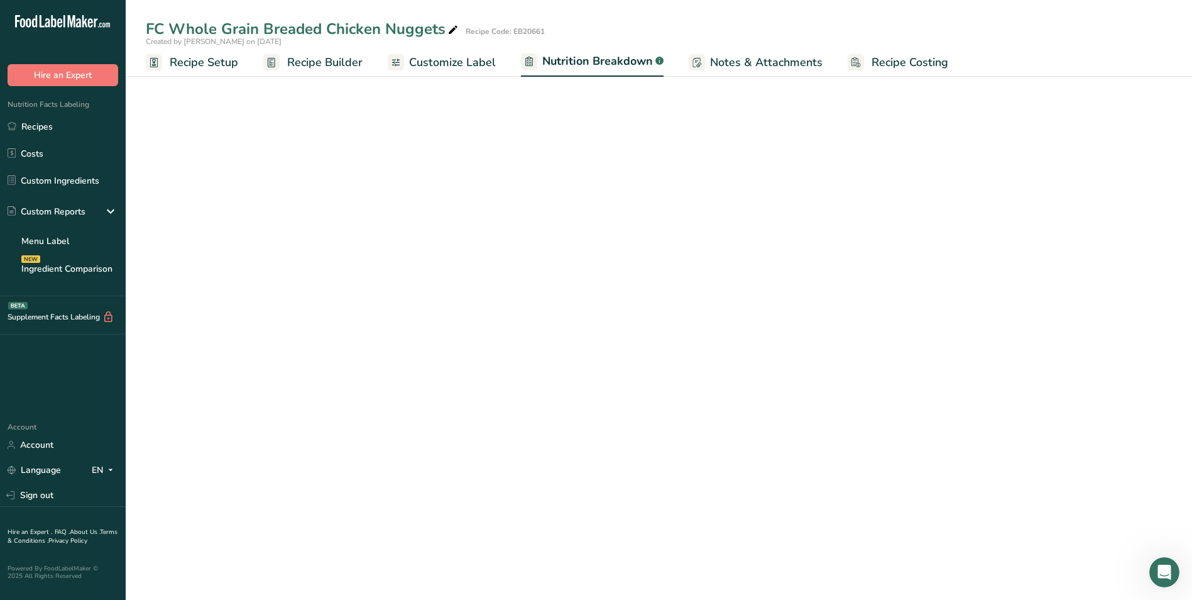
select select "Calories"
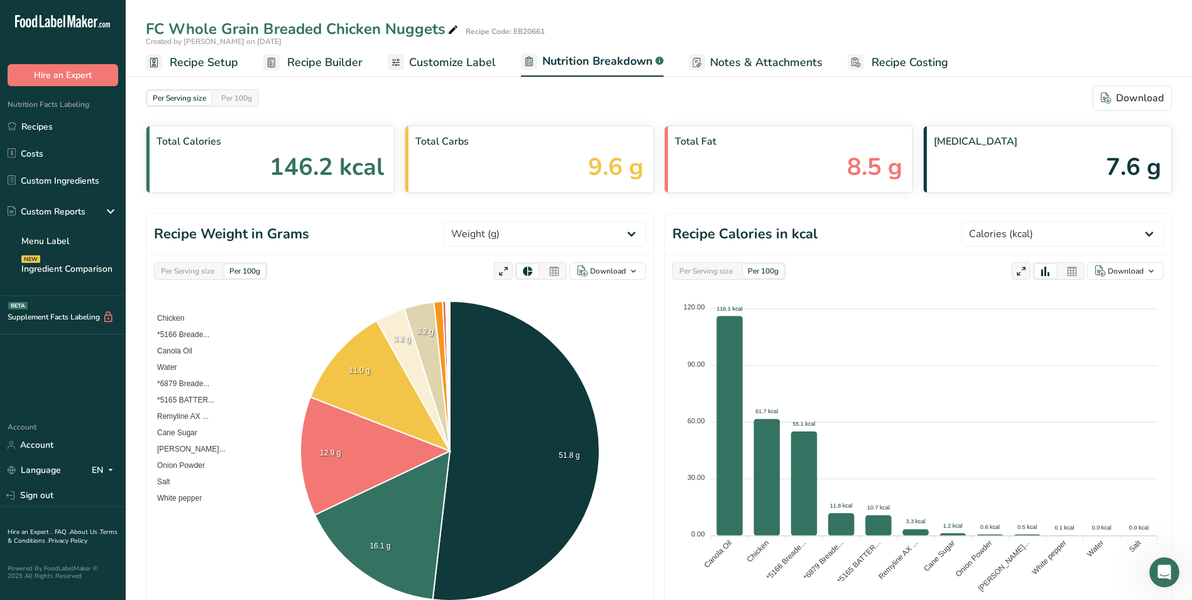
click at [312, 65] on span "Recipe Builder" at bounding box center [324, 62] width 75 height 17
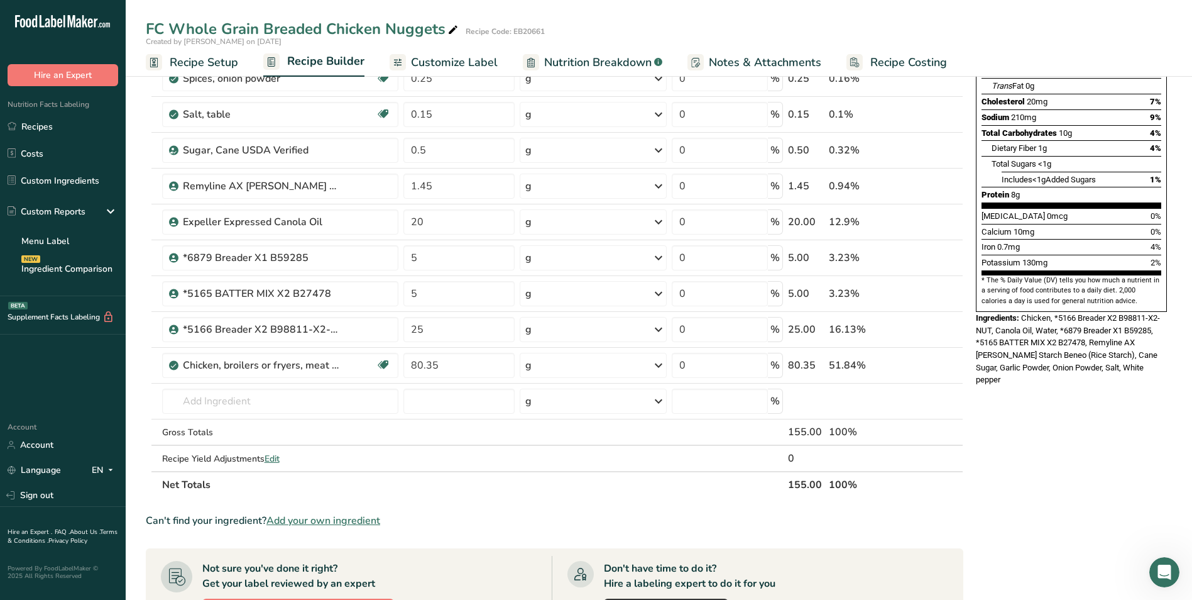
scroll to position [105, 0]
